Goal: Information Seeking & Learning: Find specific fact

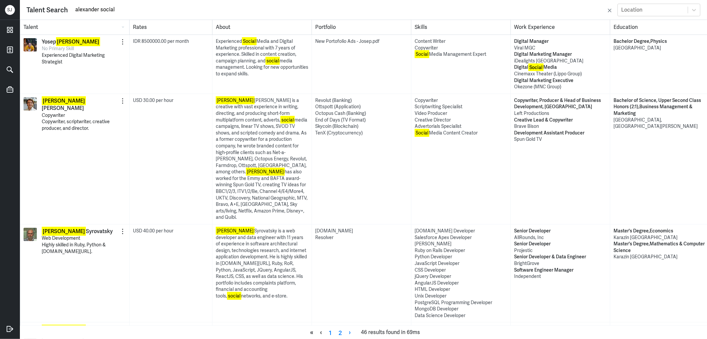
scroll to position [442, 0]
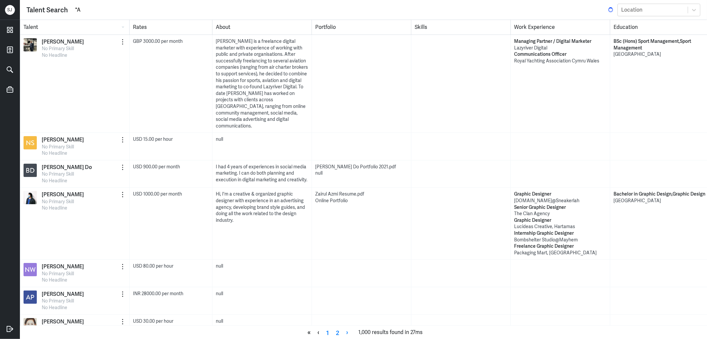
type input """
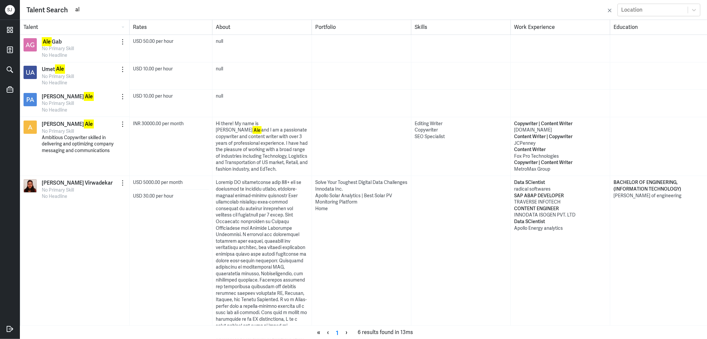
type input "a"
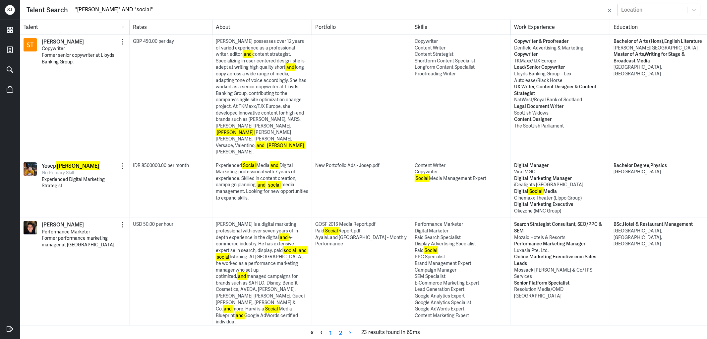
type input ""[PERSON_NAME]" AND "social""
